Goal: Task Accomplishment & Management: Use online tool/utility

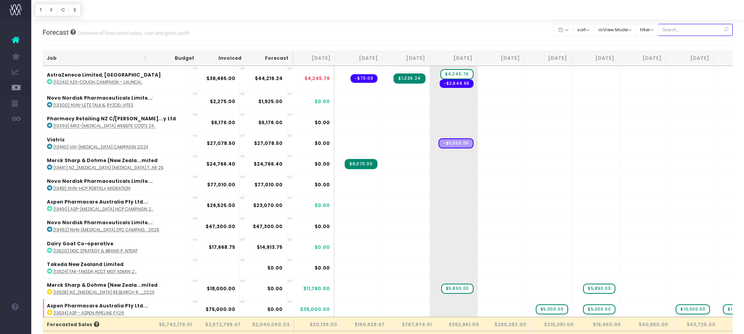
click at [689, 32] on input "text" at bounding box center [695, 30] width 75 height 12
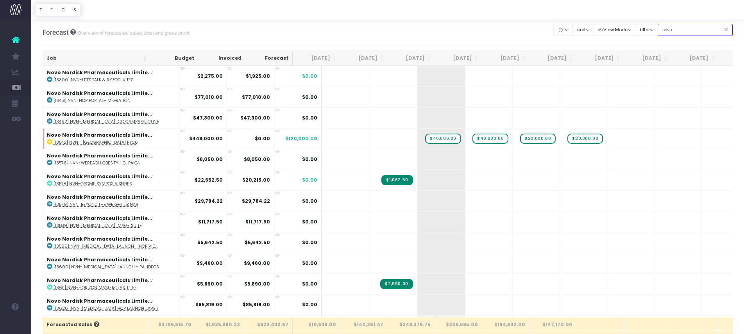
click at [684, 30] on input "novo" at bounding box center [695, 30] width 75 height 12
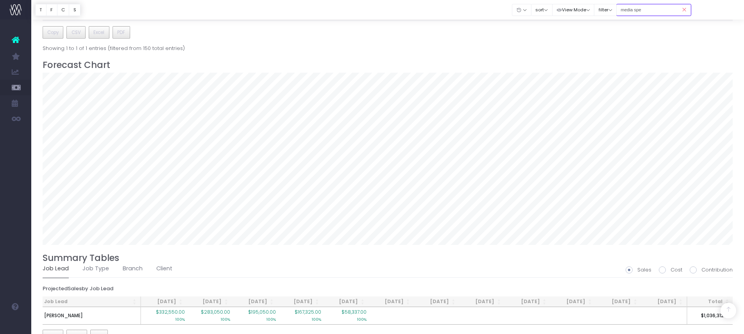
scroll to position [492, 0]
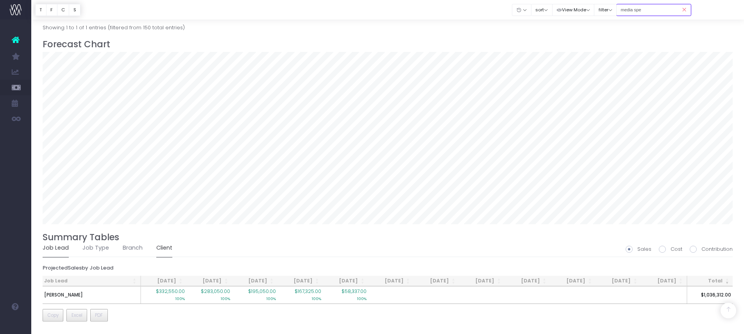
type input "media spe"
click at [164, 246] on link "Client" at bounding box center [164, 248] width 16 height 18
click at [694, 250] on span at bounding box center [693, 249] width 7 height 7
click at [701, 250] on input "Contribution" at bounding box center [703, 247] width 5 height 5
radio input "true"
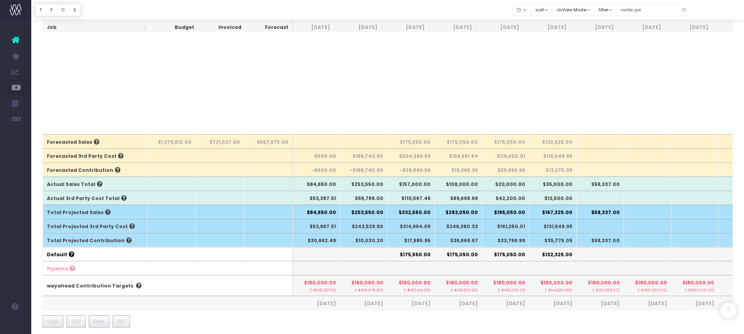
scroll to position [0, 0]
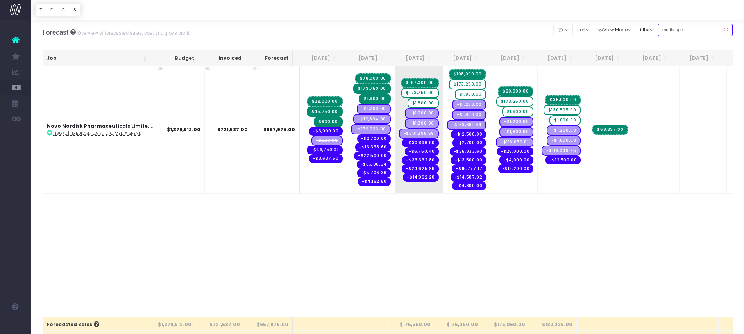
click at [701, 24] on input "media spe" at bounding box center [695, 30] width 75 height 12
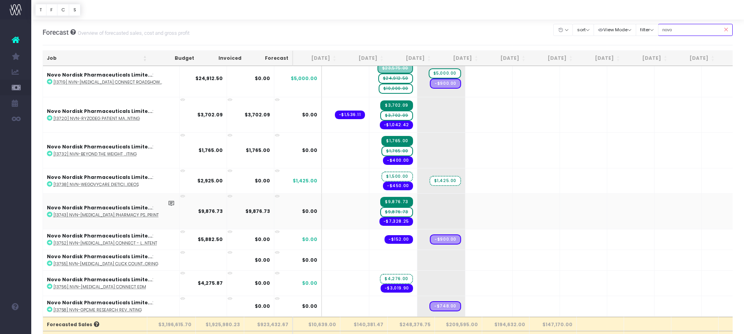
type input "novo"
click at [380, 212] on span "$9,876.73" at bounding box center [396, 212] width 32 height 10
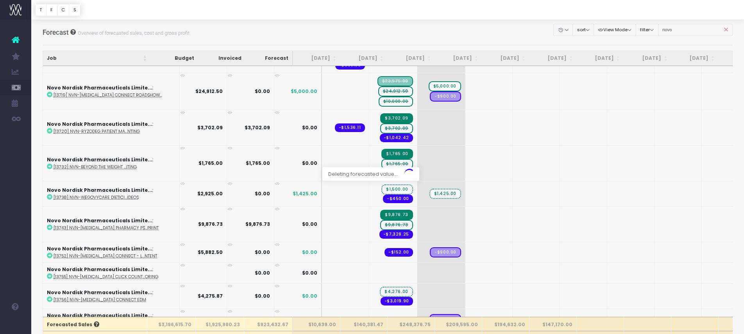
scroll to position [1170, 0]
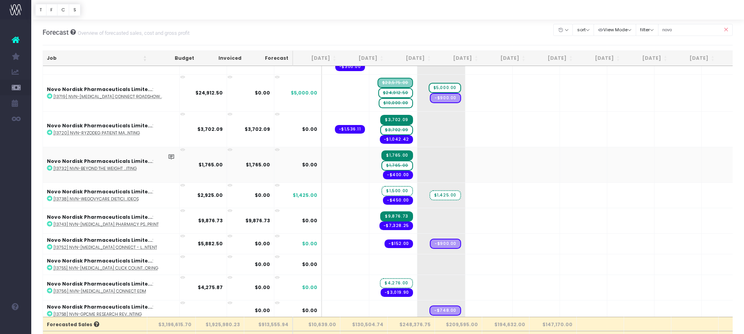
click at [381, 165] on span "$1,765.00" at bounding box center [396, 166] width 31 height 10
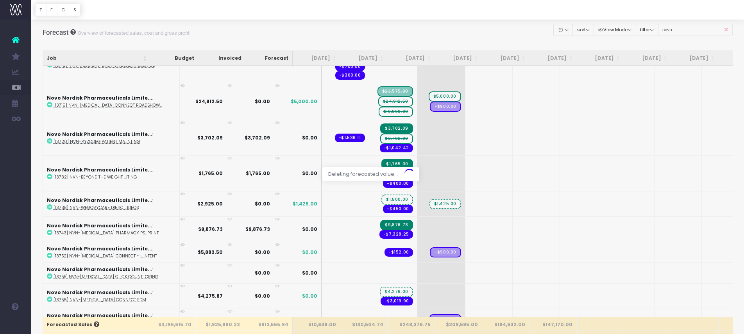
scroll to position [1160, 0]
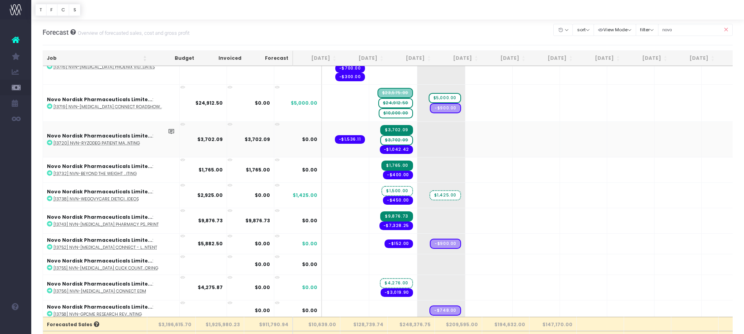
click at [380, 141] on span "$3,702.09" at bounding box center [396, 140] width 32 height 10
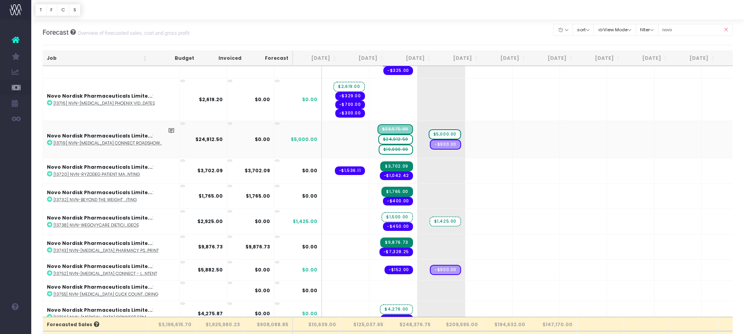
scroll to position [1120, 0]
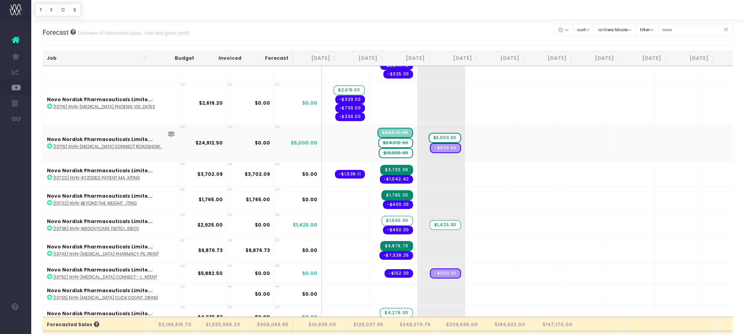
click at [378, 143] on span "$24,912.50" at bounding box center [395, 143] width 35 height 10
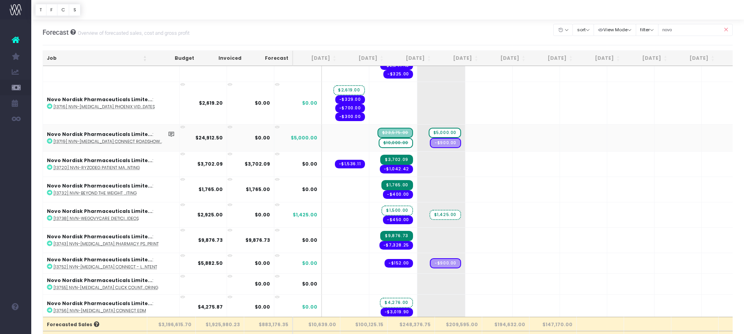
click at [379, 145] on span "$10,000.00" at bounding box center [396, 143] width 34 height 10
click at [429, 134] on span "$5,000.00" at bounding box center [445, 133] width 32 height 10
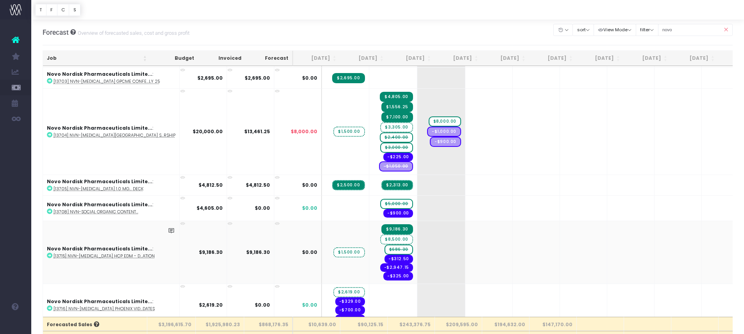
scroll to position [914, 0]
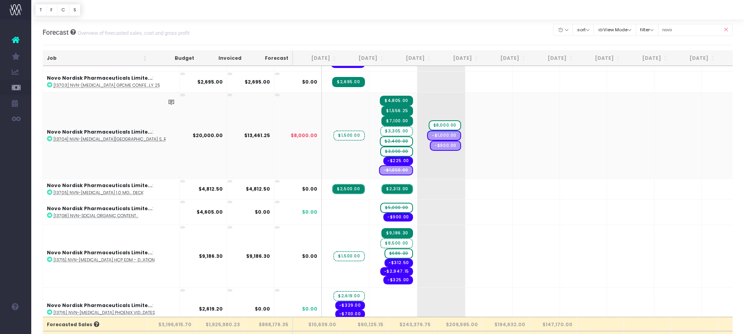
click at [380, 142] on span "$2,400.00" at bounding box center [396, 141] width 33 height 10
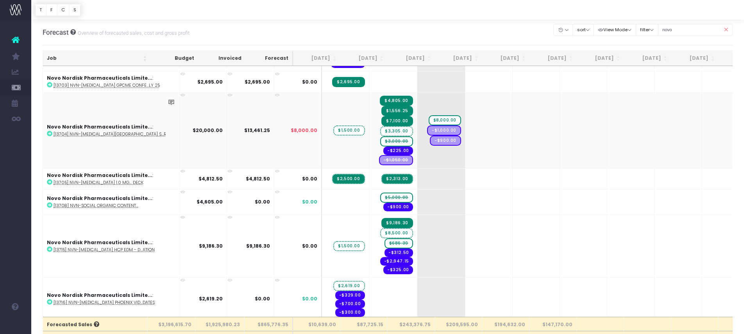
click at [380, 141] on span "$3,000.00" at bounding box center [396, 141] width 32 height 10
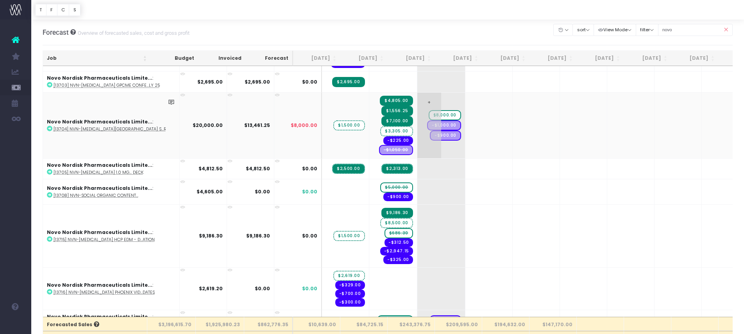
click at [429, 116] on span "$8,000.00" at bounding box center [445, 115] width 32 height 10
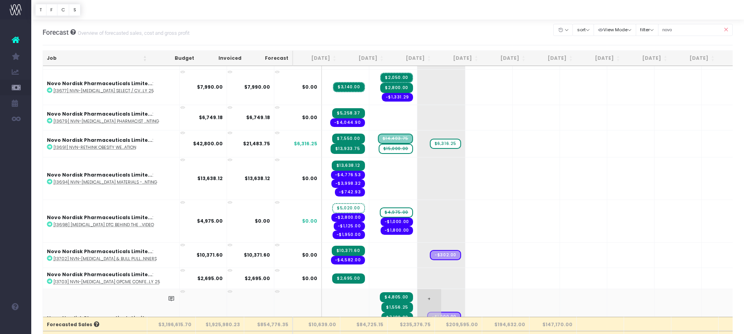
scroll to position [715, 0]
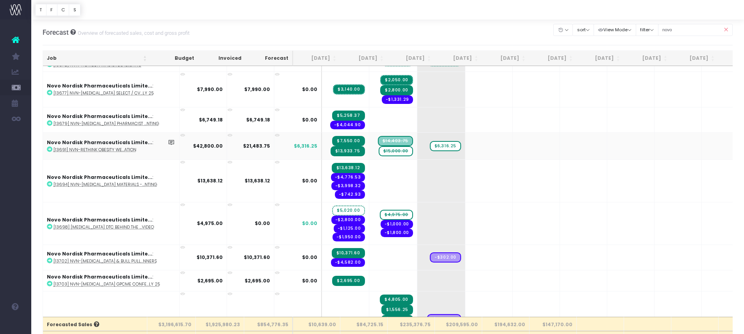
click at [379, 152] on span "$15,000.00" at bounding box center [396, 151] width 34 height 10
click at [430, 150] on span "$6,316.25" at bounding box center [445, 146] width 31 height 10
click at [417, 148] on span "+" at bounding box center [429, 146] width 24 height 27
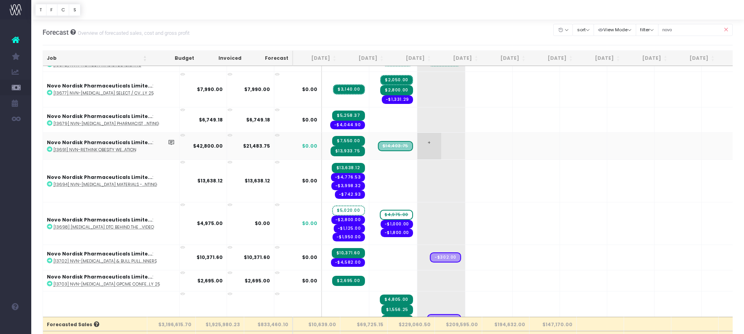
click at [417, 148] on span "+" at bounding box center [429, 146] width 24 height 27
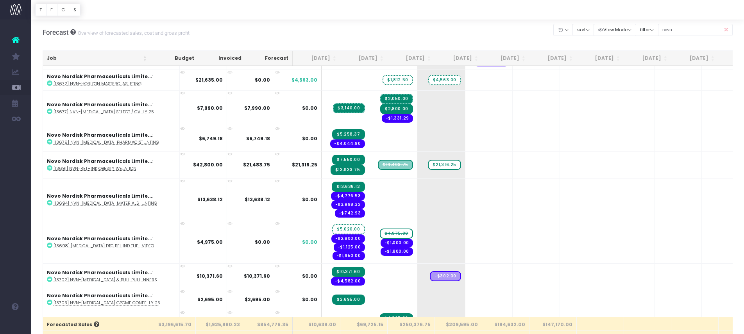
scroll to position [686, 0]
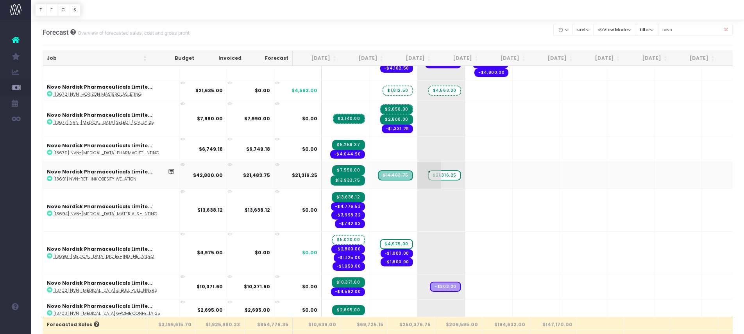
click at [428, 176] on span "$21,316.25" at bounding box center [444, 175] width 33 height 10
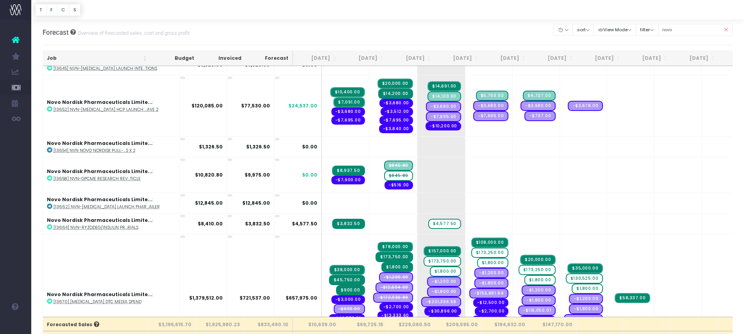
scroll to position [403, 0]
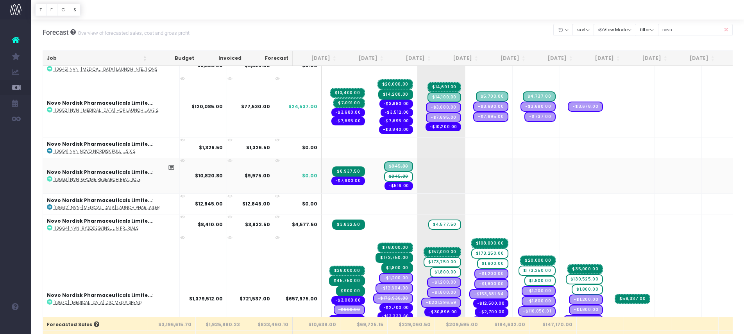
click at [384, 177] on span "$845.80" at bounding box center [398, 177] width 29 height 10
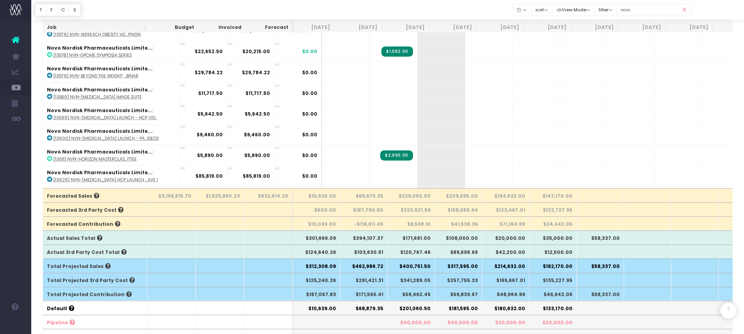
scroll to position [0, 0]
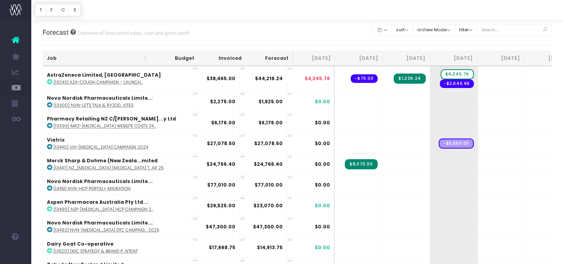
click at [315, 29] on div "Forecast Overview of forecasted sales, cost and gross profit Clear Filters Hide…" at bounding box center [297, 33] width 509 height 26
